Goal: Information Seeking & Learning: Compare options

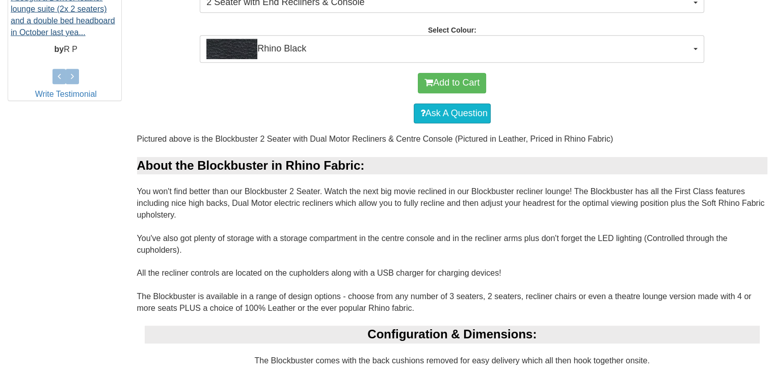
scroll to position [459, 0]
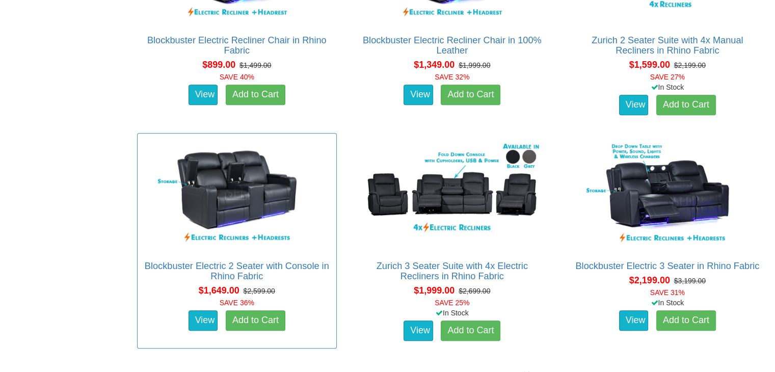
scroll to position [663, 0]
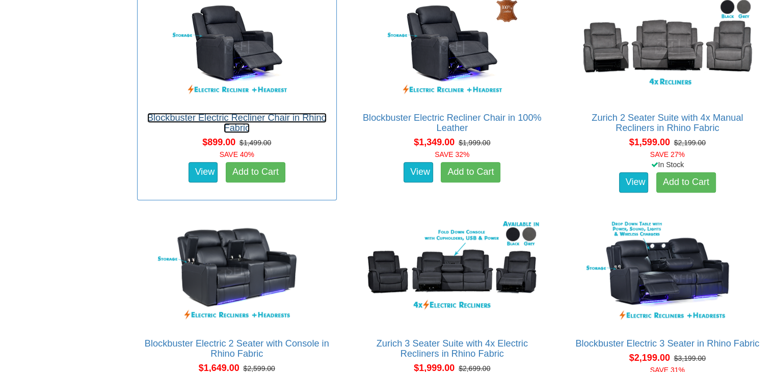
click at [234, 116] on link "Blockbuster Electric Recliner Chair in Rhino Fabric" at bounding box center [236, 123] width 179 height 20
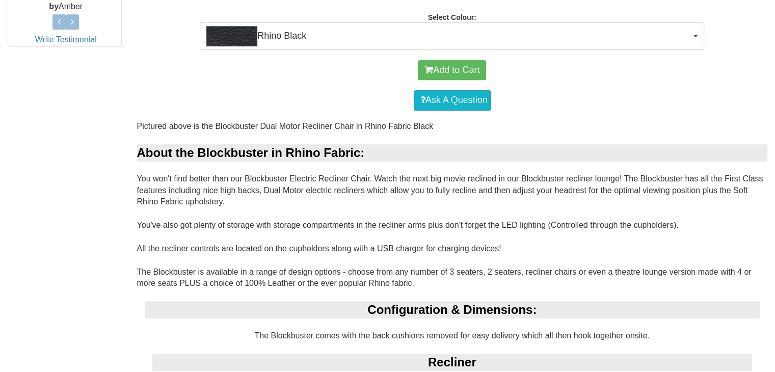
scroll to position [561, 0]
